Goal: Information Seeking & Learning: Learn about a topic

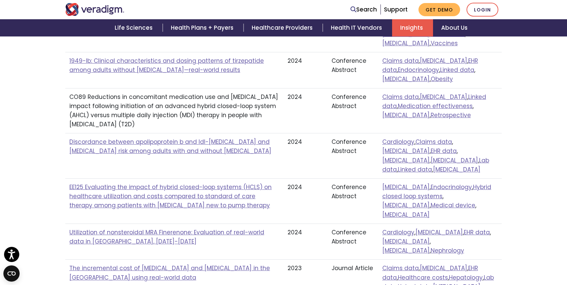
scroll to position [331, 0]
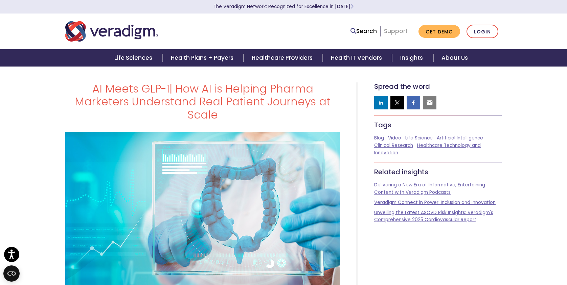
click at [395, 33] on link "Support" at bounding box center [396, 31] width 24 height 8
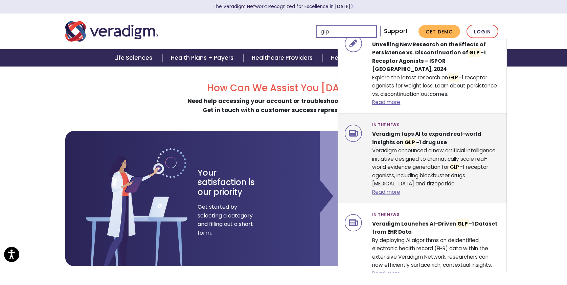
scroll to position [35, 0]
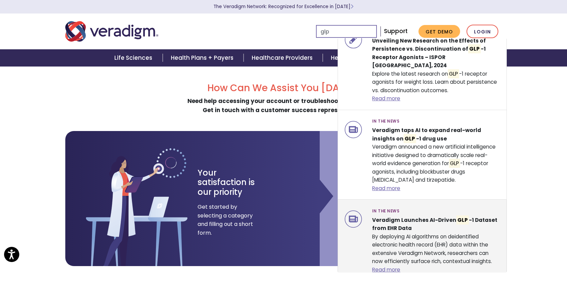
type input "glp"
click at [440, 216] on strong "Veradigm Launches AI-Driven GLP -1 Dataset from EHR Data" at bounding box center [434, 224] width 125 height 17
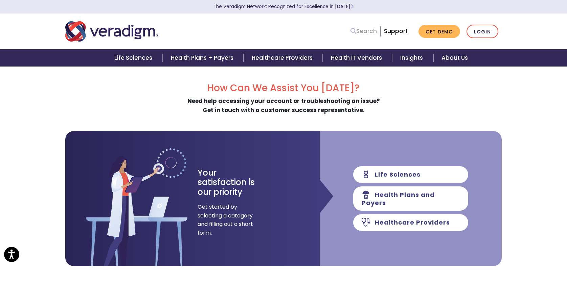
click at [367, 32] on link "Search" at bounding box center [363, 31] width 26 height 9
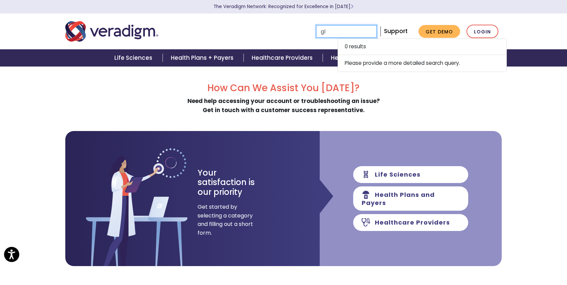
type input "glp"
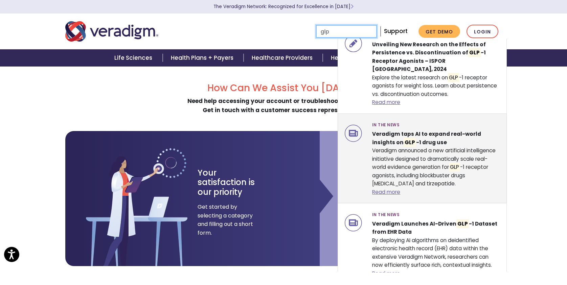
scroll to position [32, 0]
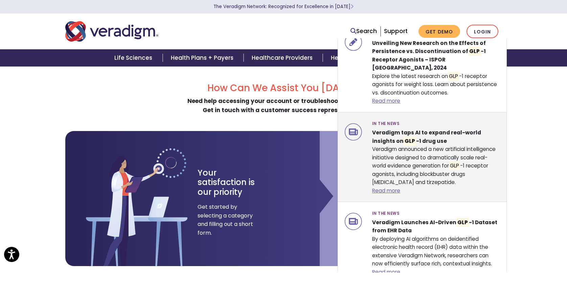
click at [416, 162] on div "In the News Veradigm taps AI to expand real-world insights on GLP -1 drug use V…" at bounding box center [436, 157] width 138 height 76
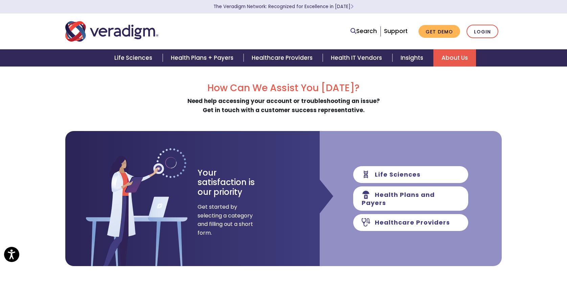
click at [460, 56] on link "About Us" at bounding box center [454, 57] width 43 height 17
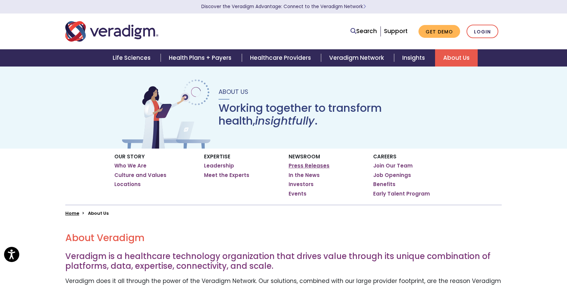
click at [302, 167] on link "Press Releases" at bounding box center [308, 166] width 41 height 7
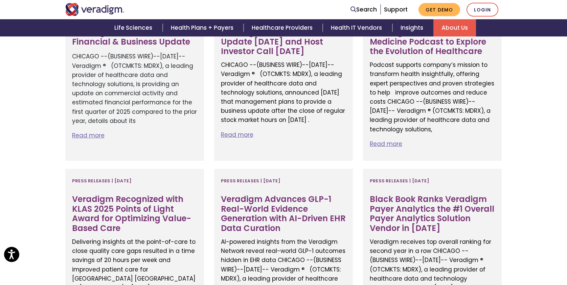
scroll to position [473, 0]
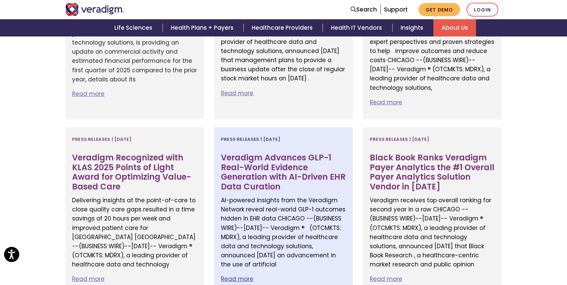
click at [280, 166] on h3 "Veradigm Advances GLP-1 Real-World Evidence Generation with AI-Driven EHR Data …" at bounding box center [283, 172] width 125 height 39
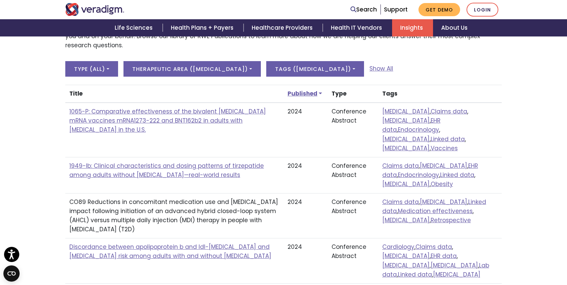
scroll to position [229, 0]
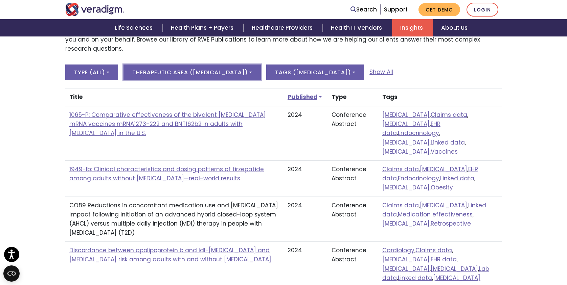
click at [261, 75] on button "Therapeutic area ( [MEDICAL_DATA] )" at bounding box center [191, 73] width 137 height 16
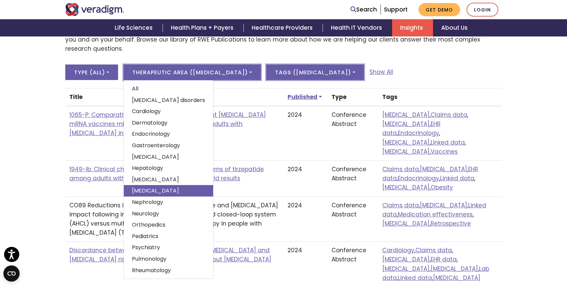
click at [319, 69] on button "Tags ( [MEDICAL_DATA] )" at bounding box center [315, 73] width 98 height 16
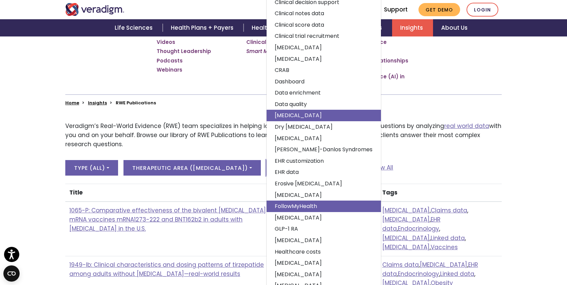
scroll to position [137, 0]
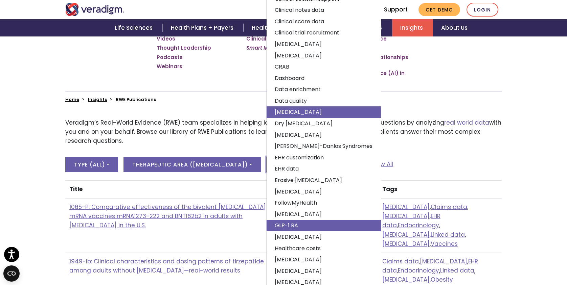
click at [298, 224] on link "GLP-1 RA" at bounding box center [323, 225] width 114 height 11
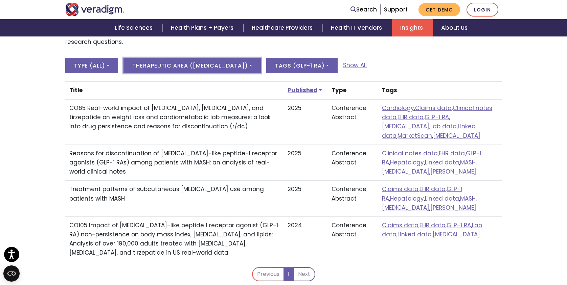
scroll to position [249, 0]
